Goal: Task Accomplishment & Management: Use online tool/utility

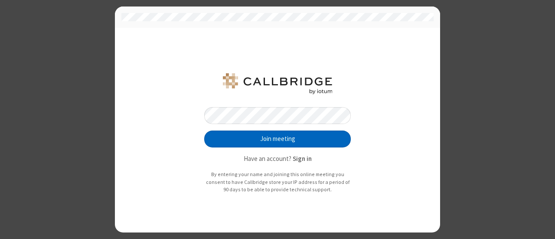
click at [305, 139] on button "Join meeting" at bounding box center [277, 138] width 147 height 17
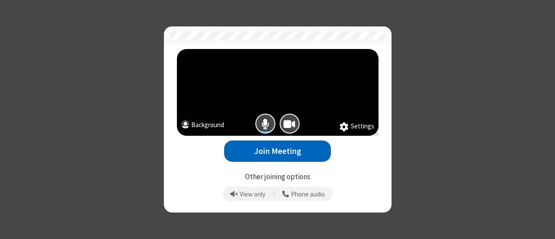
click at [260, 156] on button "Join Meeting" at bounding box center [277, 150] width 107 height 21
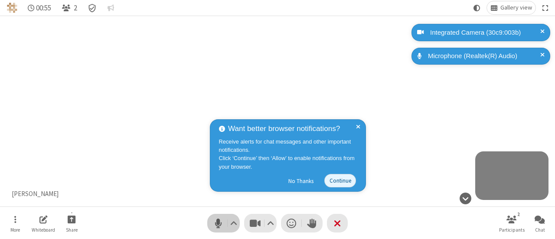
click at [221, 224] on span "Mute (Alt+A)" at bounding box center [218, 223] width 13 height 13
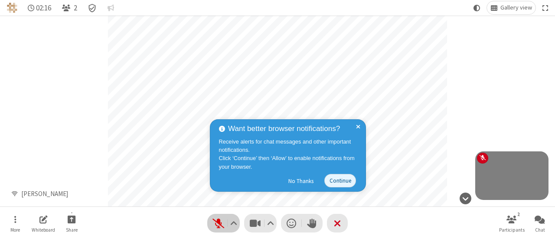
click at [218, 222] on span "Unmute (Alt+A)" at bounding box center [218, 223] width 13 height 13
click at [218, 222] on span "Mute (Alt+A)" at bounding box center [218, 223] width 13 height 13
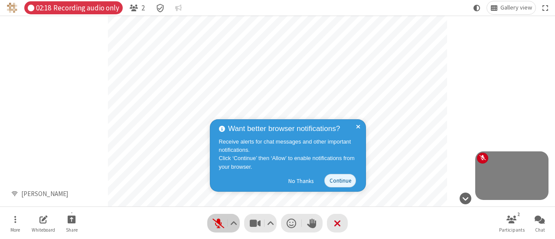
click at [218, 222] on span "Unmute (Alt+A)" at bounding box center [218, 223] width 13 height 13
click at [218, 222] on span "Mute (Alt+A)" at bounding box center [218, 223] width 13 height 13
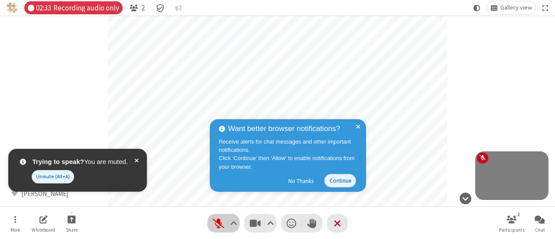
click at [213, 215] on button "Audio" at bounding box center [223, 223] width 33 height 19
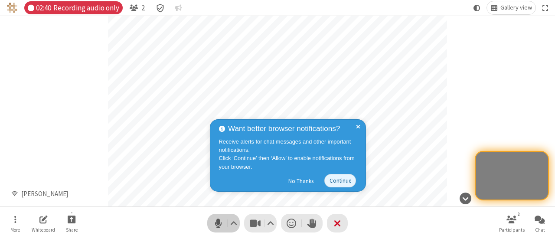
click at [213, 215] on button "Audio" at bounding box center [223, 223] width 33 height 19
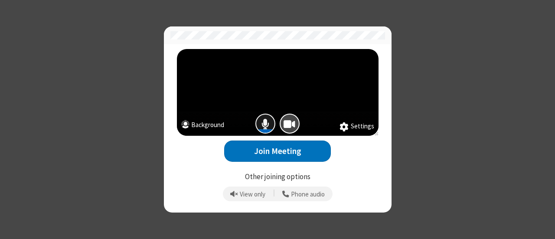
click at [259, 127] on button "Mic is on" at bounding box center [265, 124] width 20 height 20
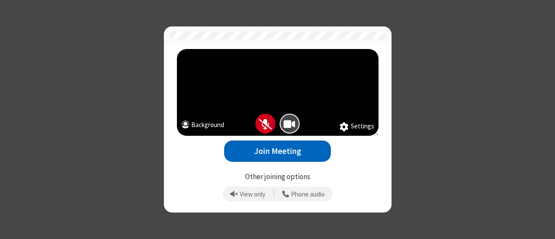
click at [298, 156] on button "Join Meeting" at bounding box center [277, 150] width 107 height 21
